Goal: Transaction & Acquisition: Purchase product/service

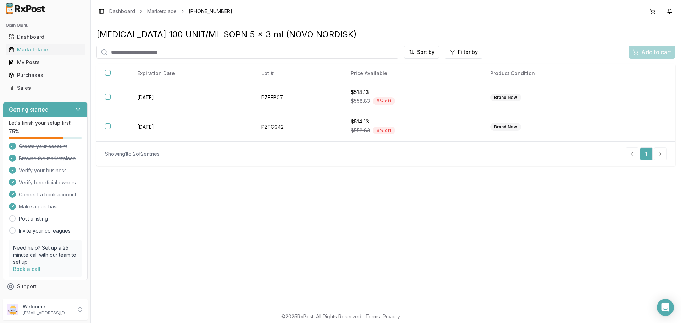
click at [185, 188] on div "Fiasp FlexTouch 100 UNIT/ML SOPN 5 x 3 ml (NOVO NORDISK) Sort by Filter by Add …" at bounding box center [386, 166] width 590 height 286
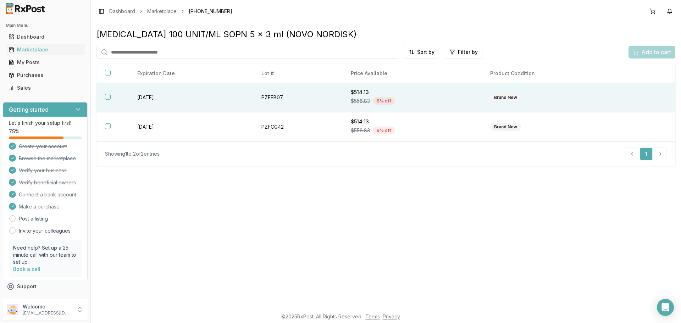
drag, startPoint x: 119, startPoint y: 99, endPoint x: 251, endPoint y: 107, distance: 132.2
click at [119, 100] on th at bounding box center [112, 97] width 32 height 29
click at [662, 59] on div "Fiasp FlexTouch 100 UNIT/ML SOPN 5 x 3 ml (NOVO NORDISK) Sort by Filter by Add …" at bounding box center [385, 97] width 579 height 137
click at [663, 55] on span "Add to cart" at bounding box center [656, 52] width 30 height 9
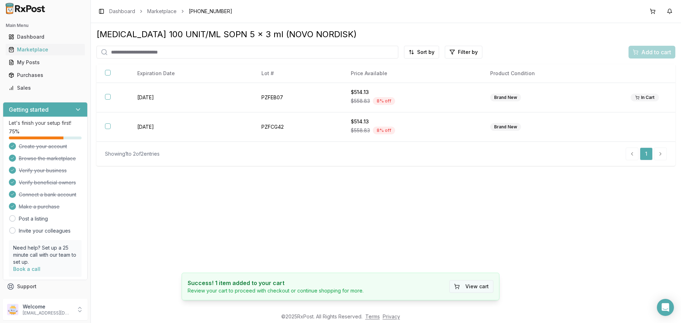
click at [479, 288] on button "View cart" at bounding box center [471, 286] width 44 height 13
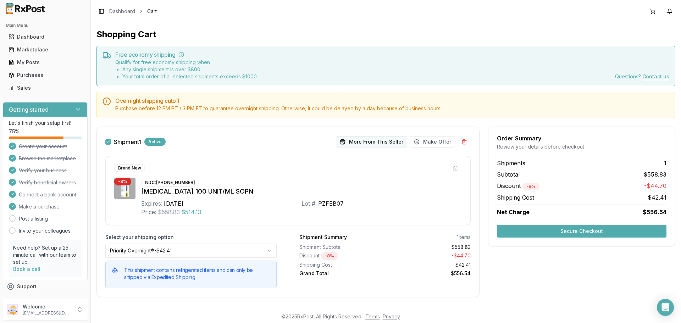
click at [362, 142] on button "More From This Seller" at bounding box center [371, 141] width 71 height 11
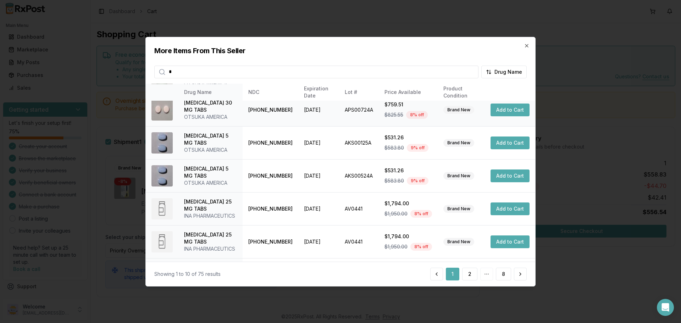
scroll to position [169, 0]
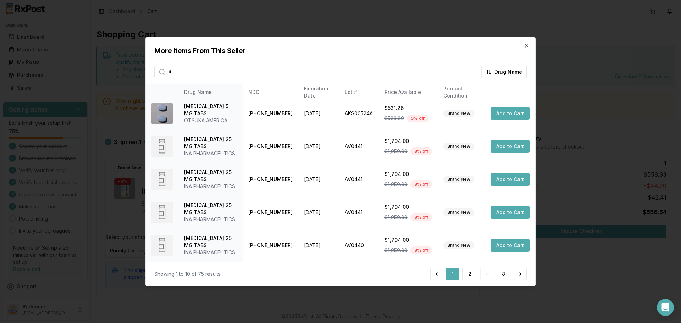
type input "*"
click at [526, 49] on h2 "More Items From This Seller" at bounding box center [340, 50] width 373 height 10
click at [526, 47] on icon "button" at bounding box center [527, 46] width 6 height 6
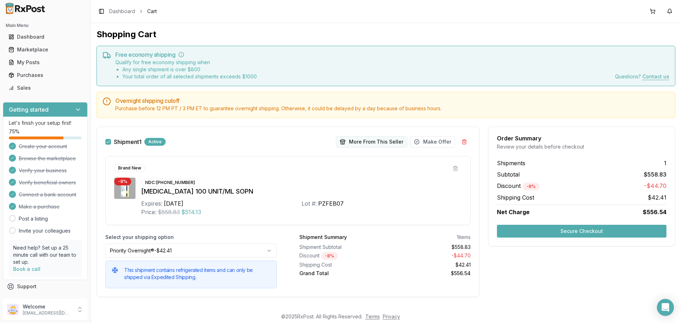
click at [367, 140] on button "More From This Seller" at bounding box center [371, 141] width 71 height 11
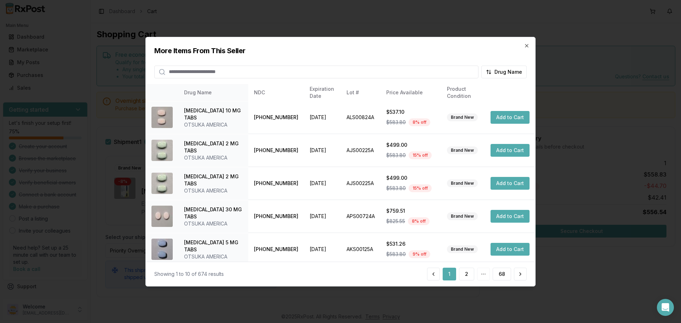
click at [226, 75] on input "search" at bounding box center [316, 71] width 324 height 13
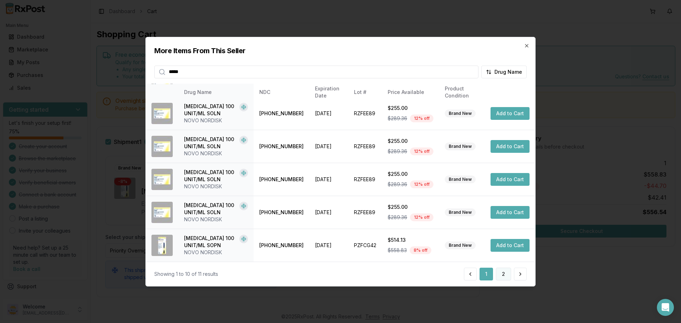
type input "*****"
click at [501, 274] on button "2" at bounding box center [503, 274] width 15 height 13
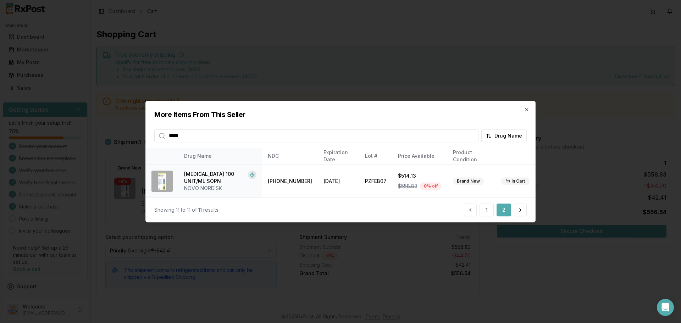
click at [526, 106] on div "More Items From This Seller ***** Drug Name" at bounding box center [341, 121] width 390 height 41
drag, startPoint x: 526, startPoint y: 108, endPoint x: 526, endPoint y: 104, distance: 4.7
click at [527, 108] on icon "button" at bounding box center [527, 110] width 6 height 6
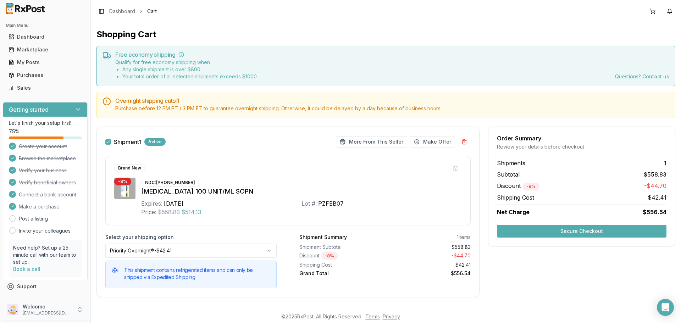
click at [78, 308] on icon at bounding box center [79, 309] width 7 height 7
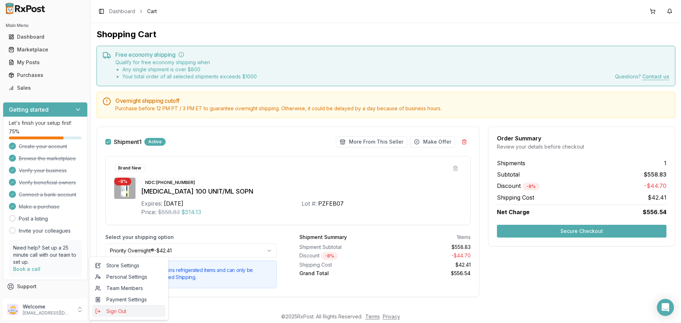
click at [114, 309] on span "Sign Out" at bounding box center [128, 311] width 67 height 7
